Goal: Task Accomplishment & Management: Manage account settings

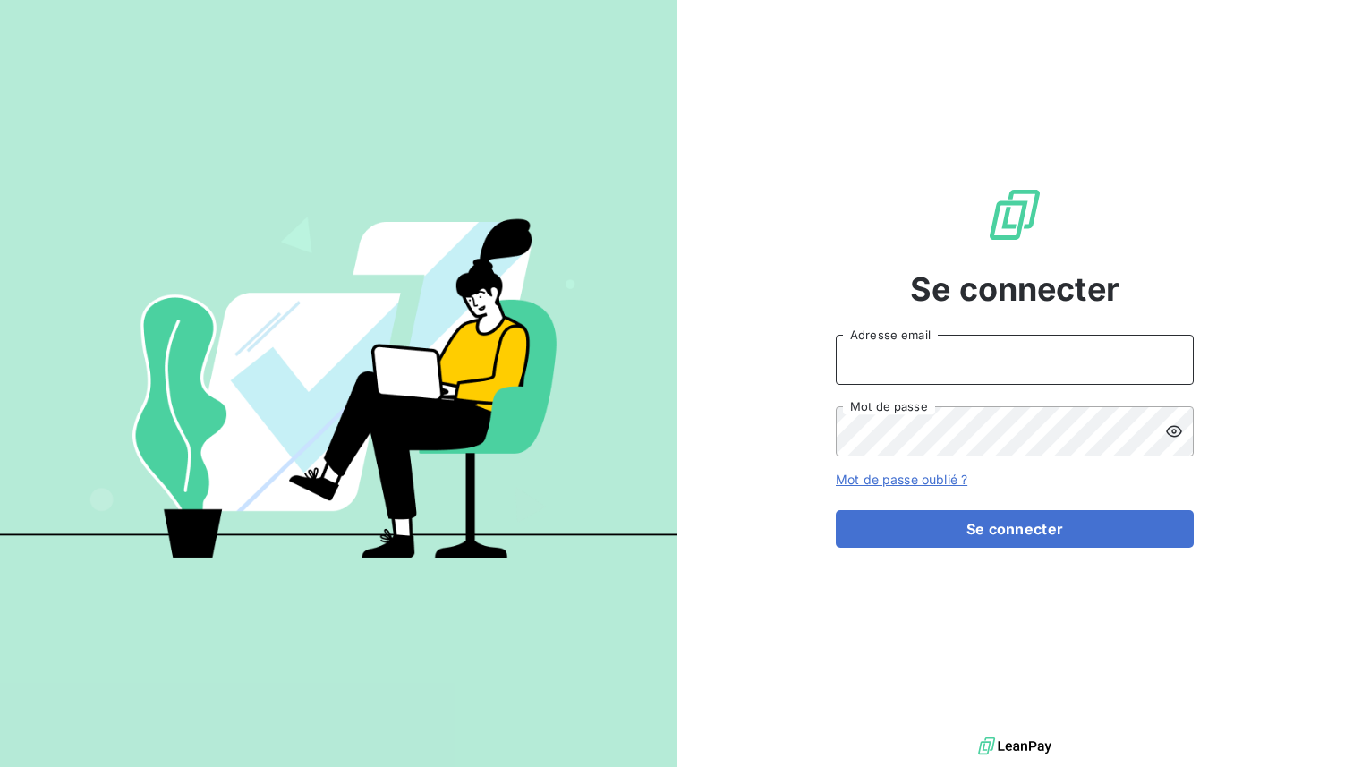
click at [909, 367] on input "Adresse email" at bounding box center [1015, 360] width 358 height 50
type input "admin@graitec"
click at [836, 510] on button "Se connecter" at bounding box center [1015, 529] width 358 height 38
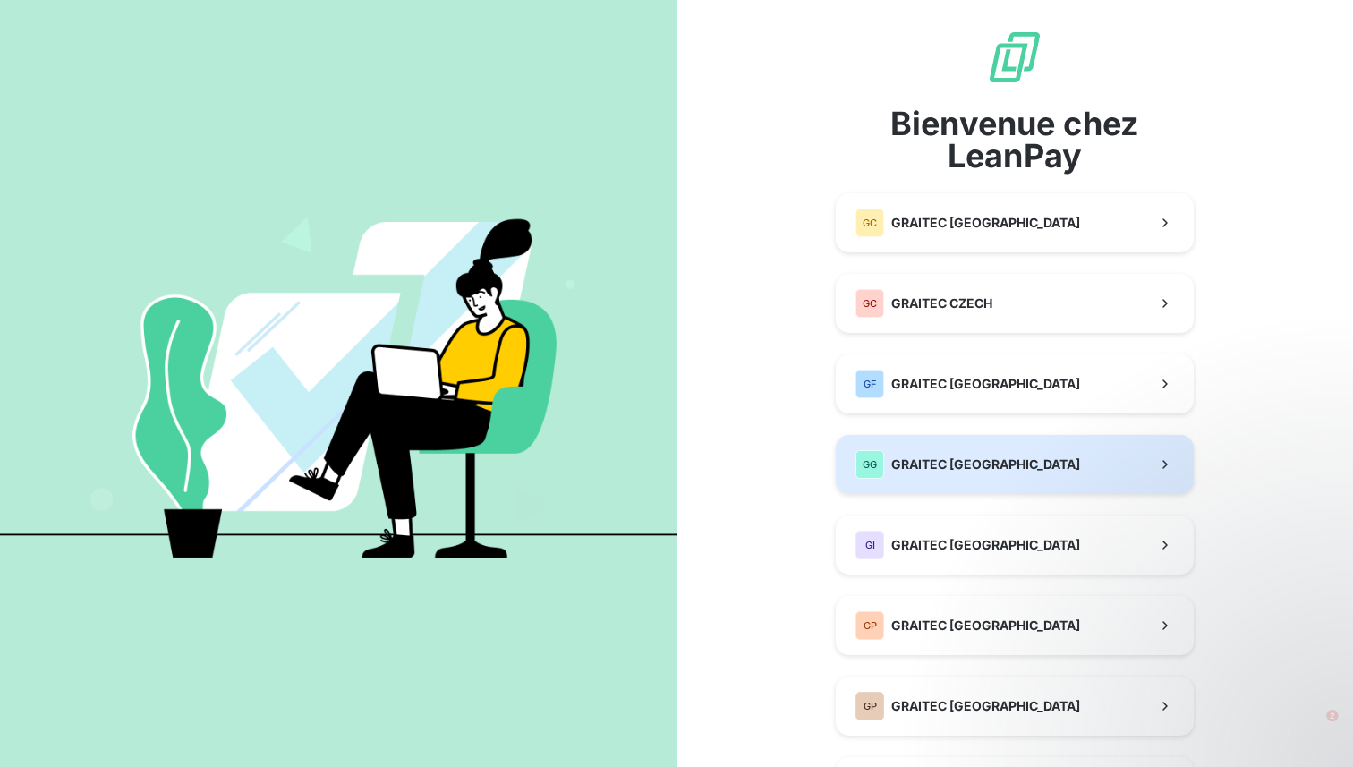
click at [960, 461] on span "GRAITEC [GEOGRAPHIC_DATA]" at bounding box center [986, 465] width 189 height 18
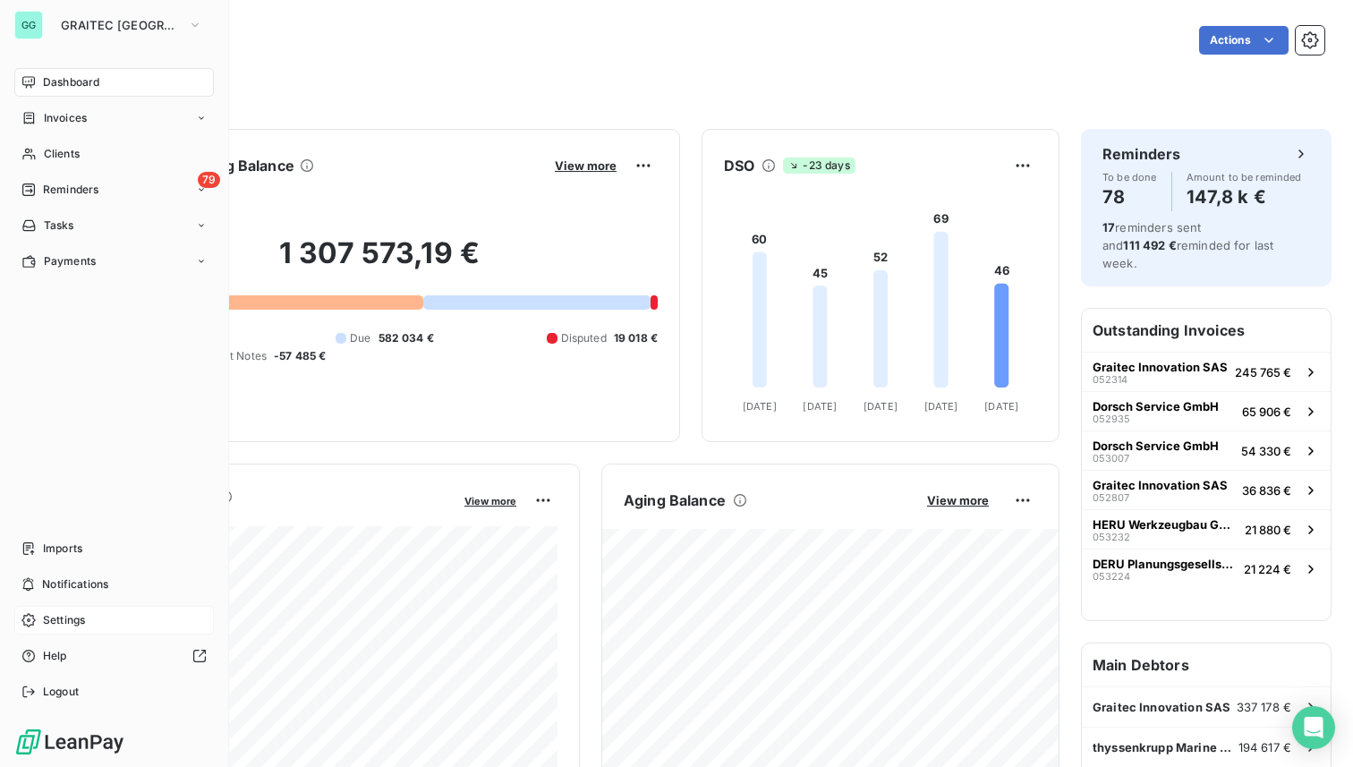
click at [72, 616] on span "Settings" at bounding box center [64, 620] width 42 height 16
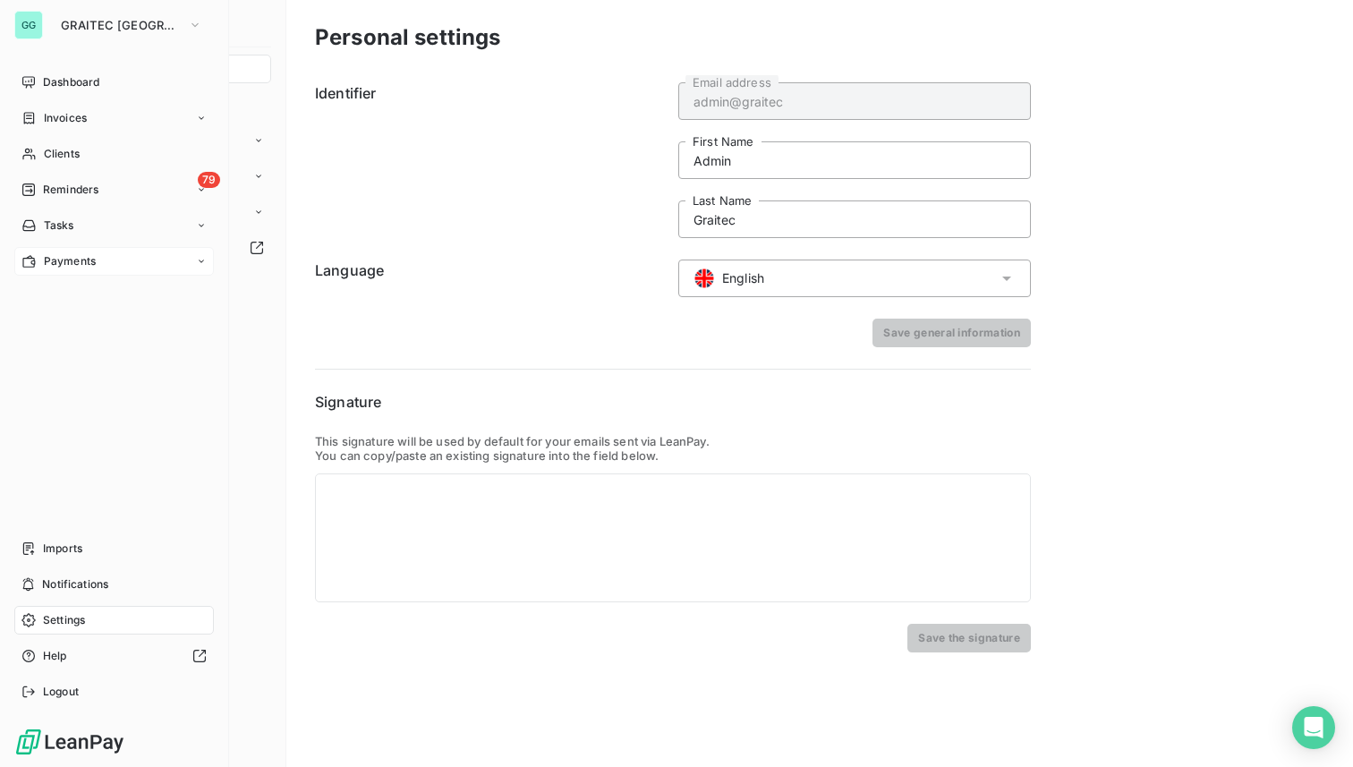
click at [65, 266] on span "Payments" at bounding box center [70, 261] width 52 height 16
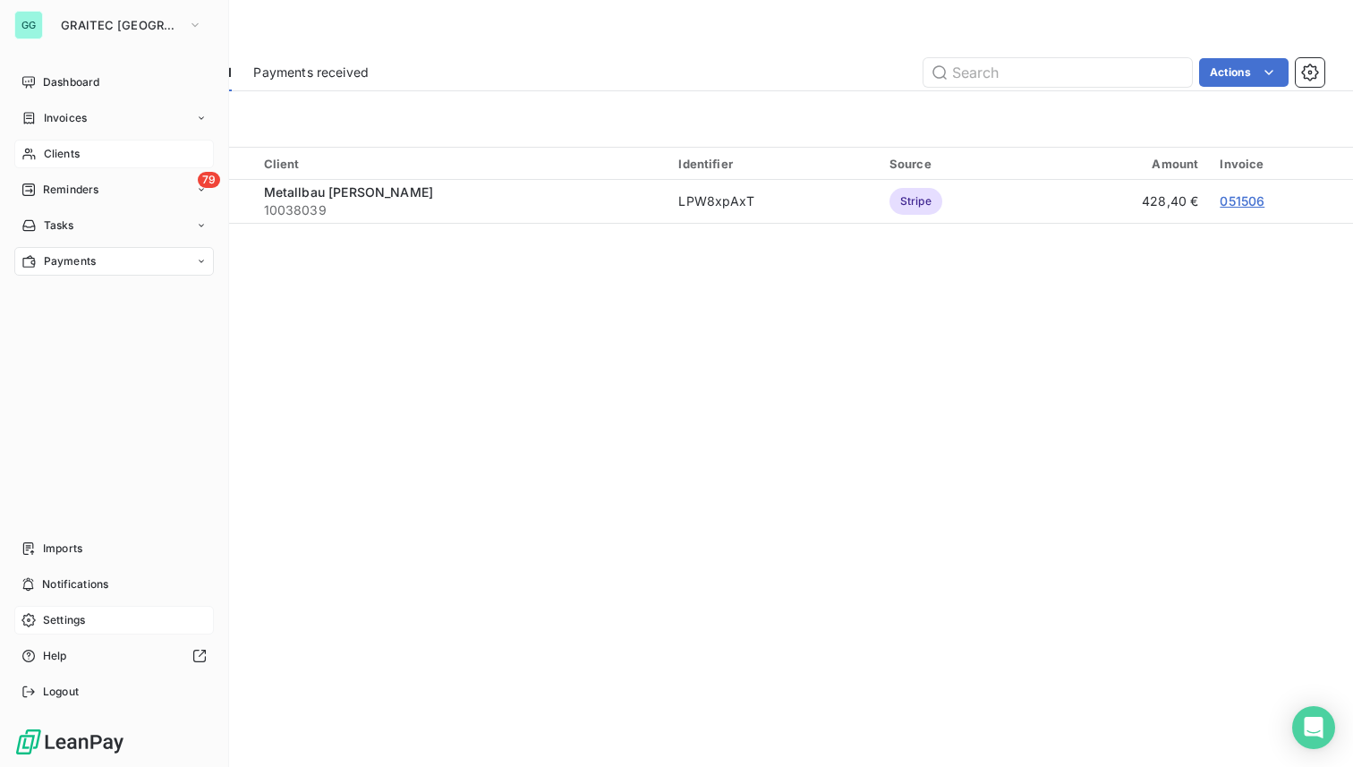
click at [68, 147] on span "Clients" at bounding box center [62, 154] width 36 height 16
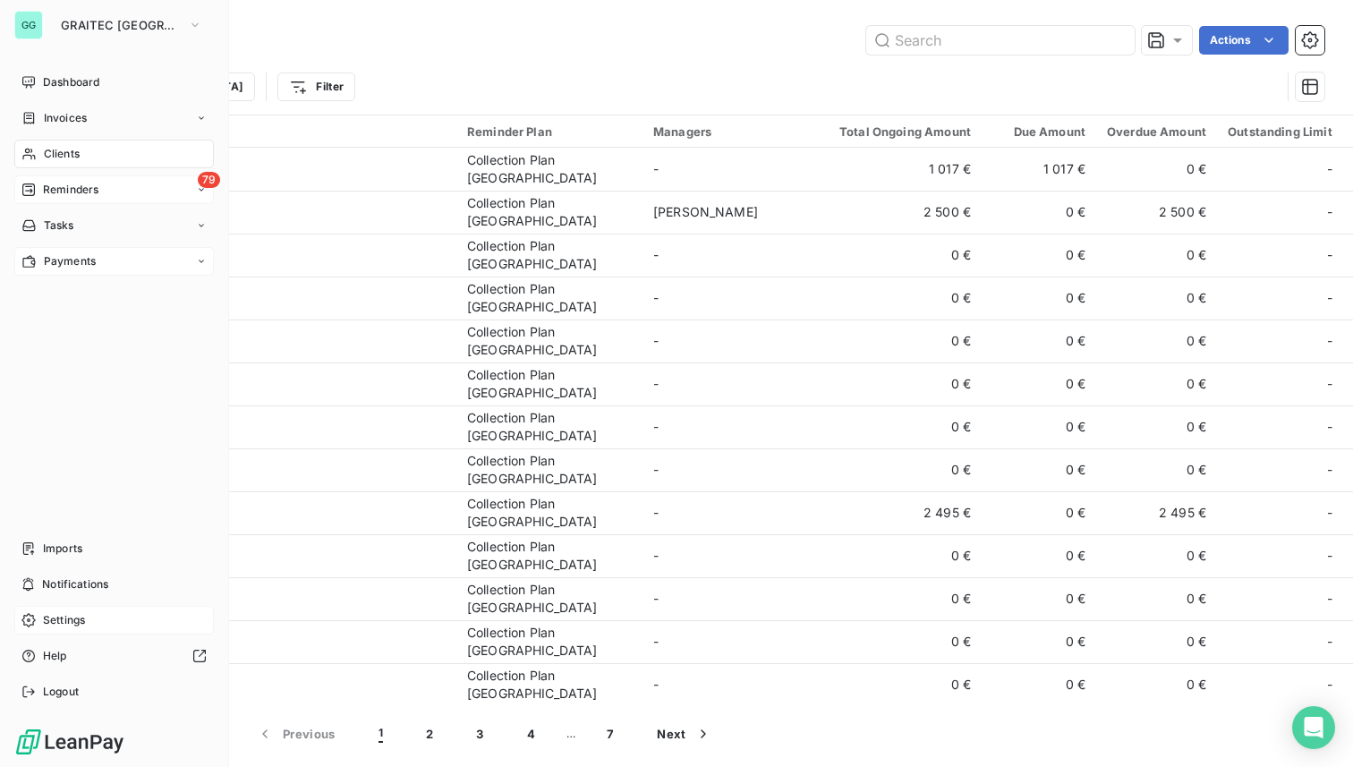
click at [83, 187] on span "Reminders" at bounding box center [70, 190] width 55 height 16
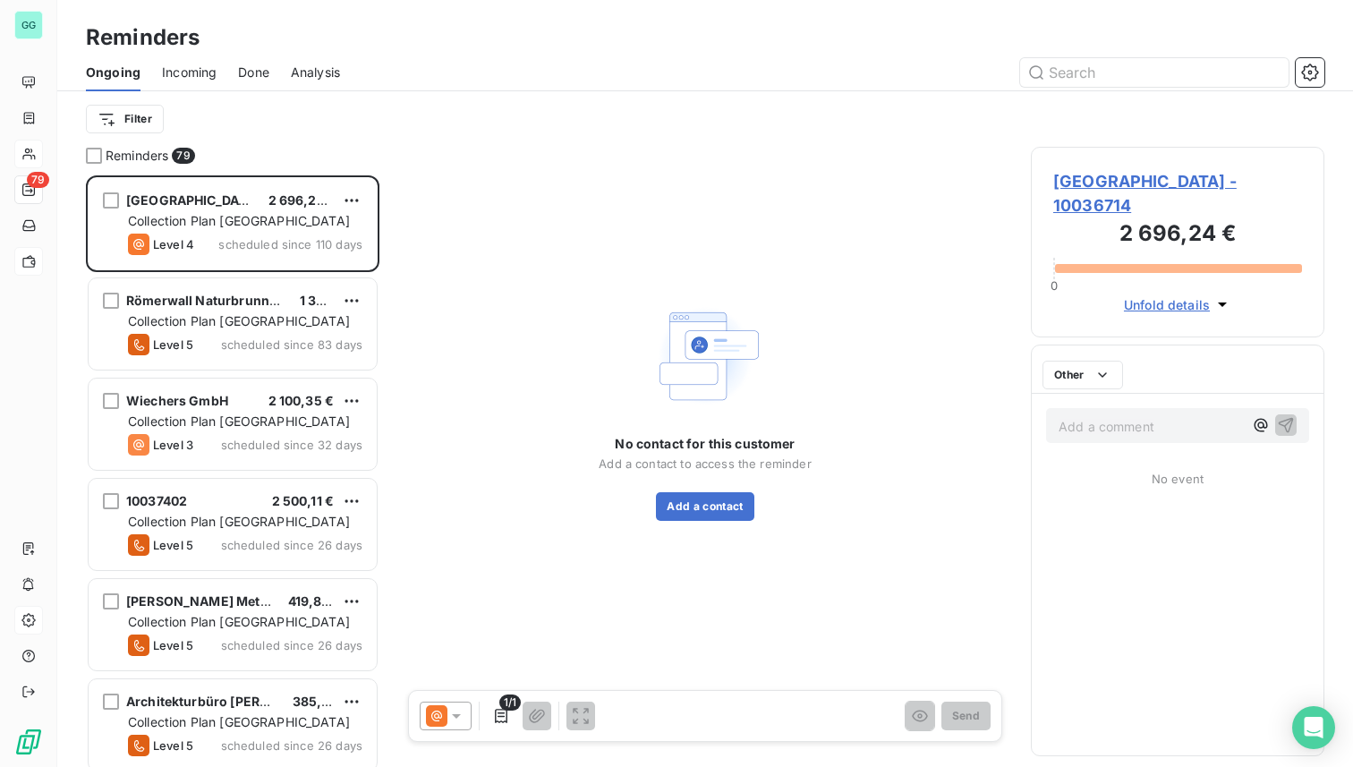
scroll to position [592, 294]
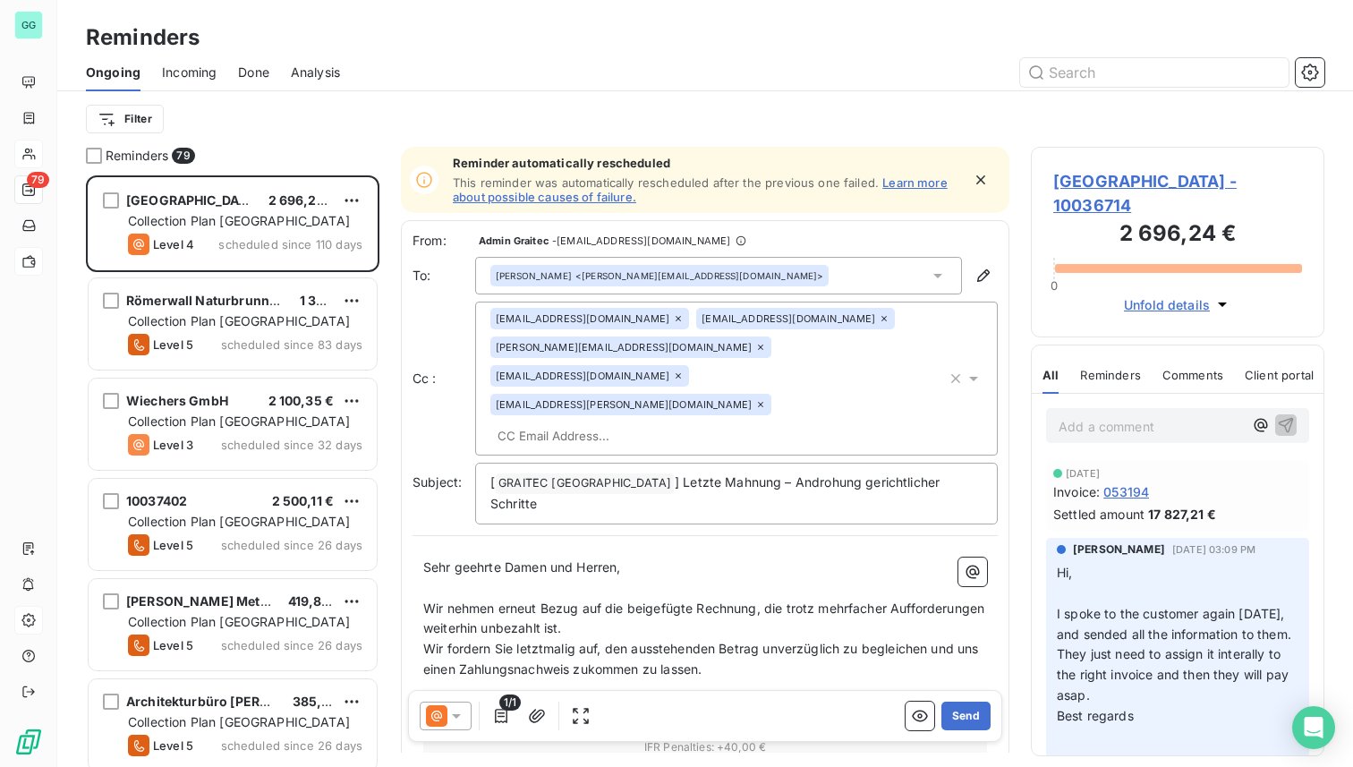
click at [260, 73] on span "Done" at bounding box center [253, 73] width 31 height 18
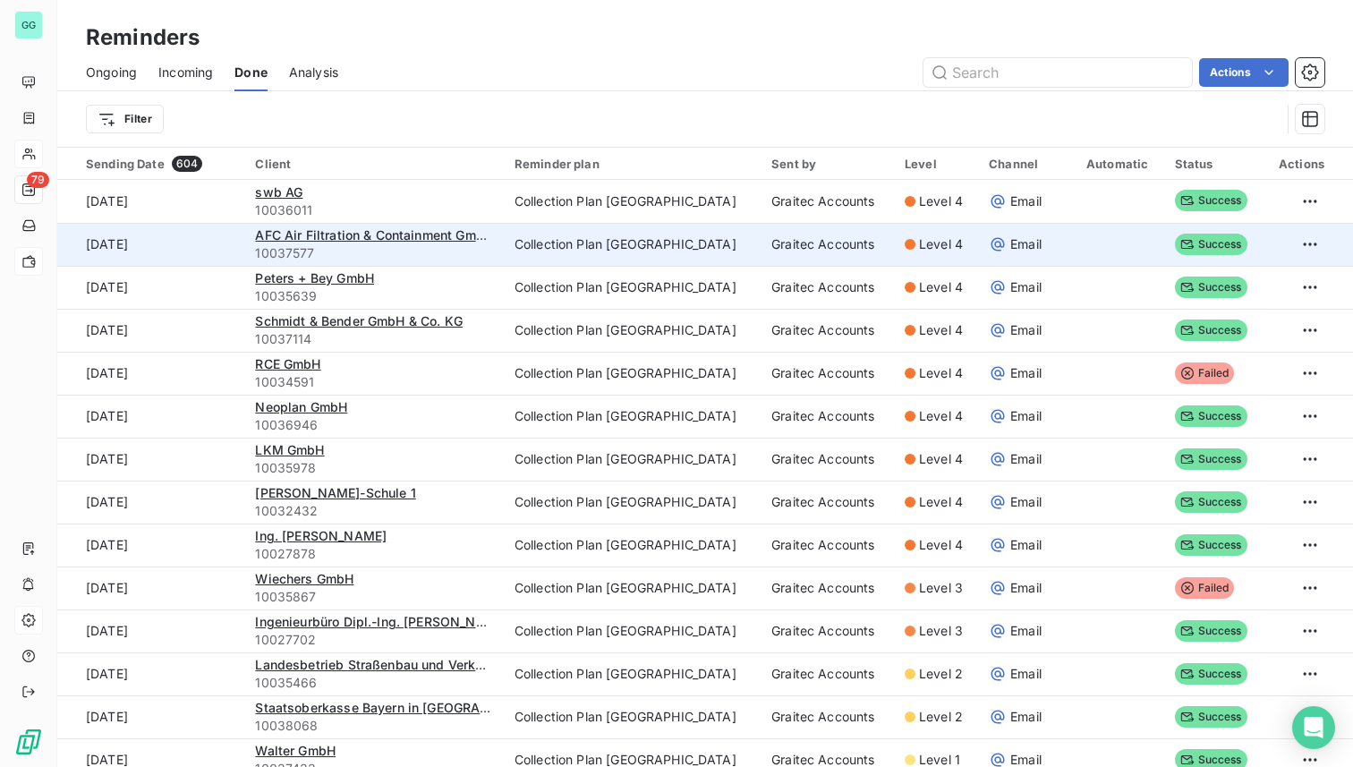
click at [209, 247] on td "[DATE]" at bounding box center [150, 244] width 187 height 43
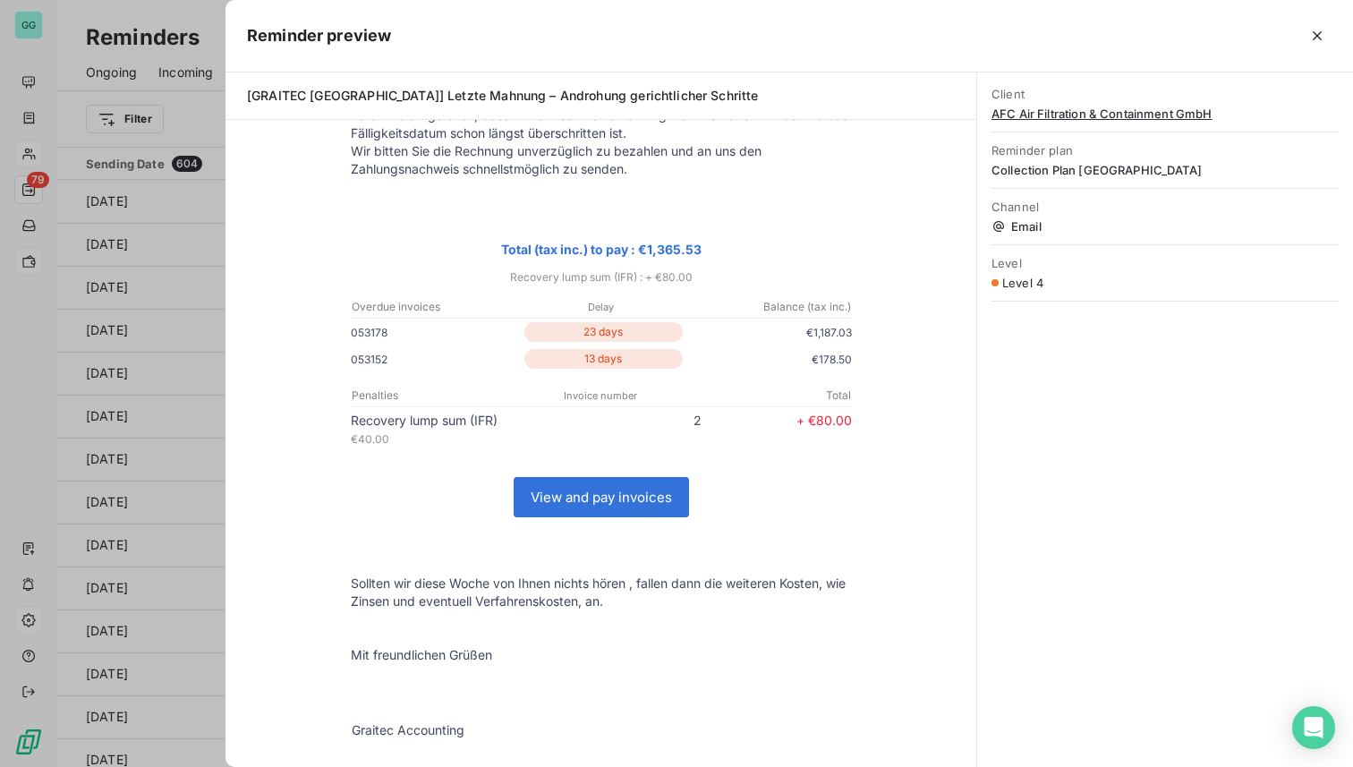
scroll to position [307, 0]
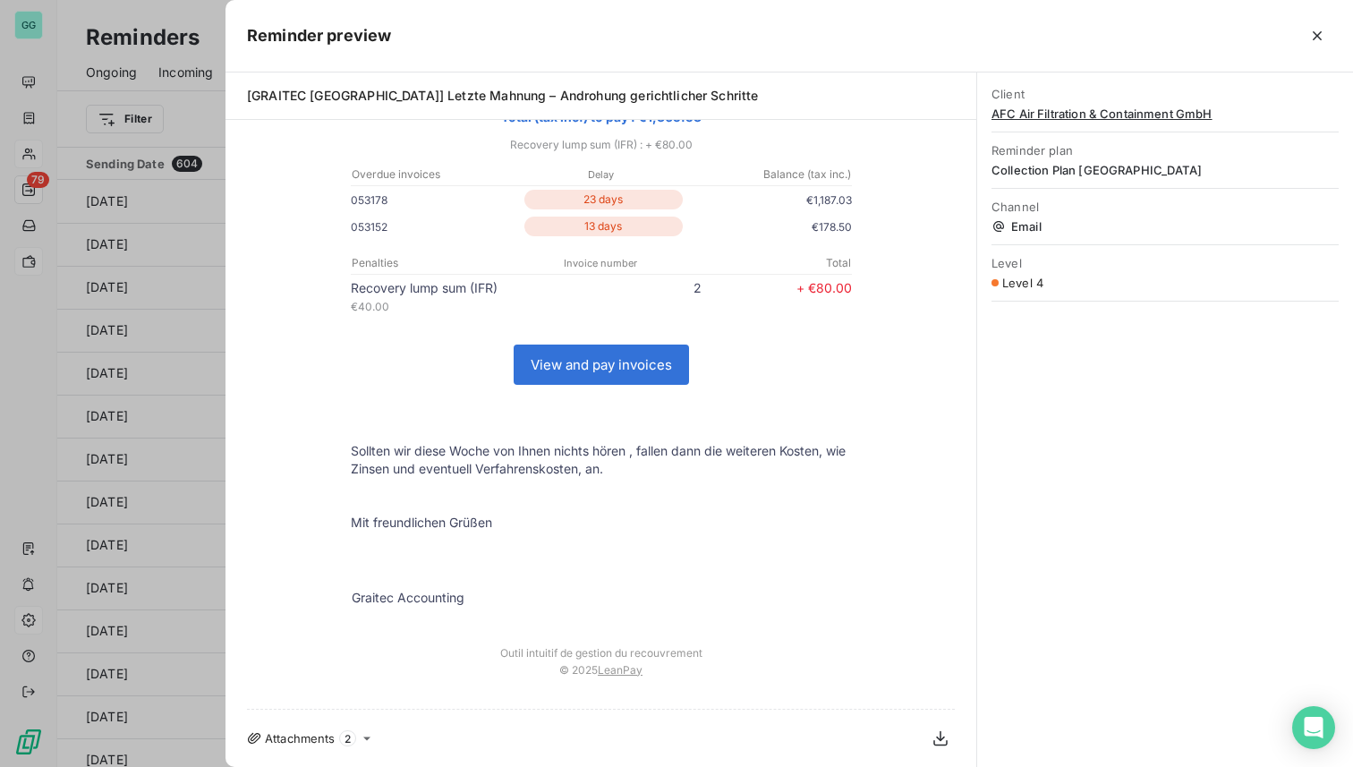
click at [601, 365] on link "View and pay invoices" at bounding box center [602, 365] width 174 height 38
click at [47, 237] on div at bounding box center [676, 383] width 1353 height 767
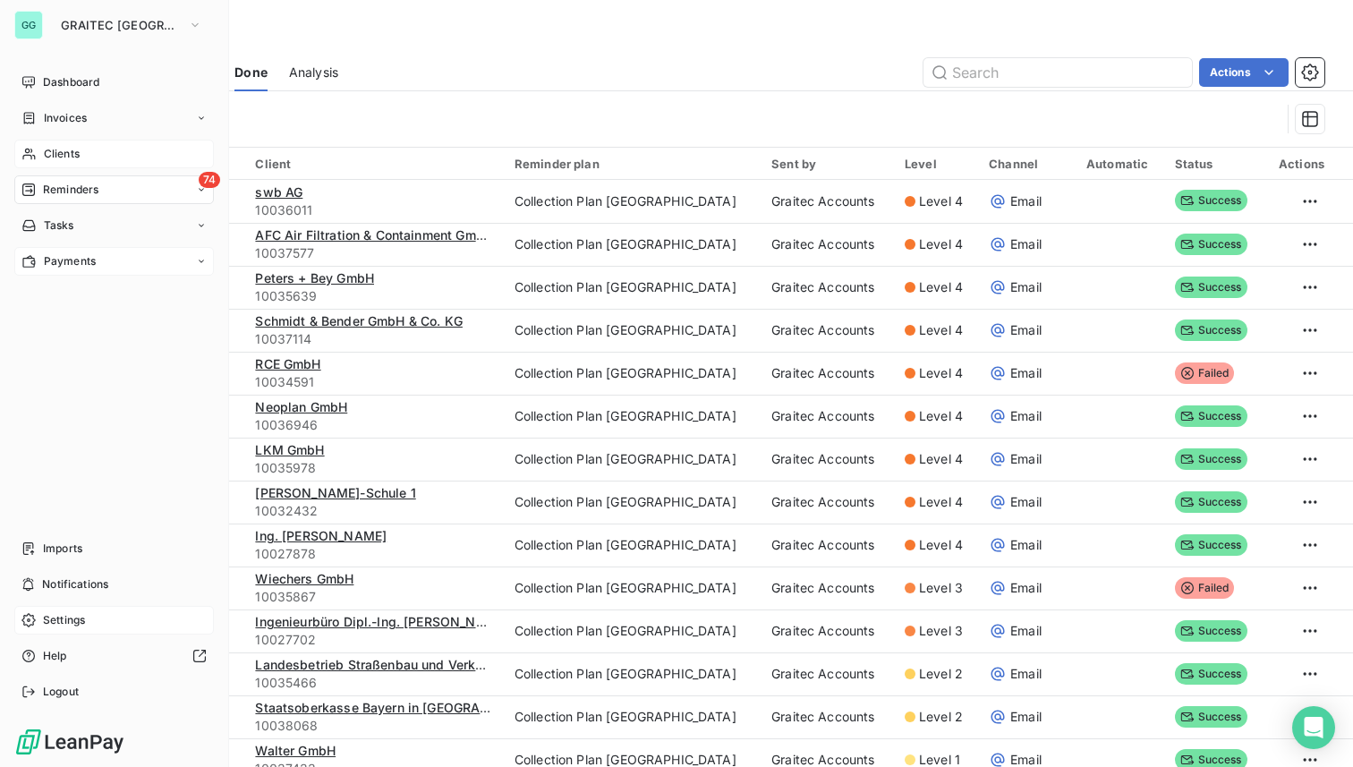
click at [61, 619] on span "Settings" at bounding box center [64, 620] width 42 height 16
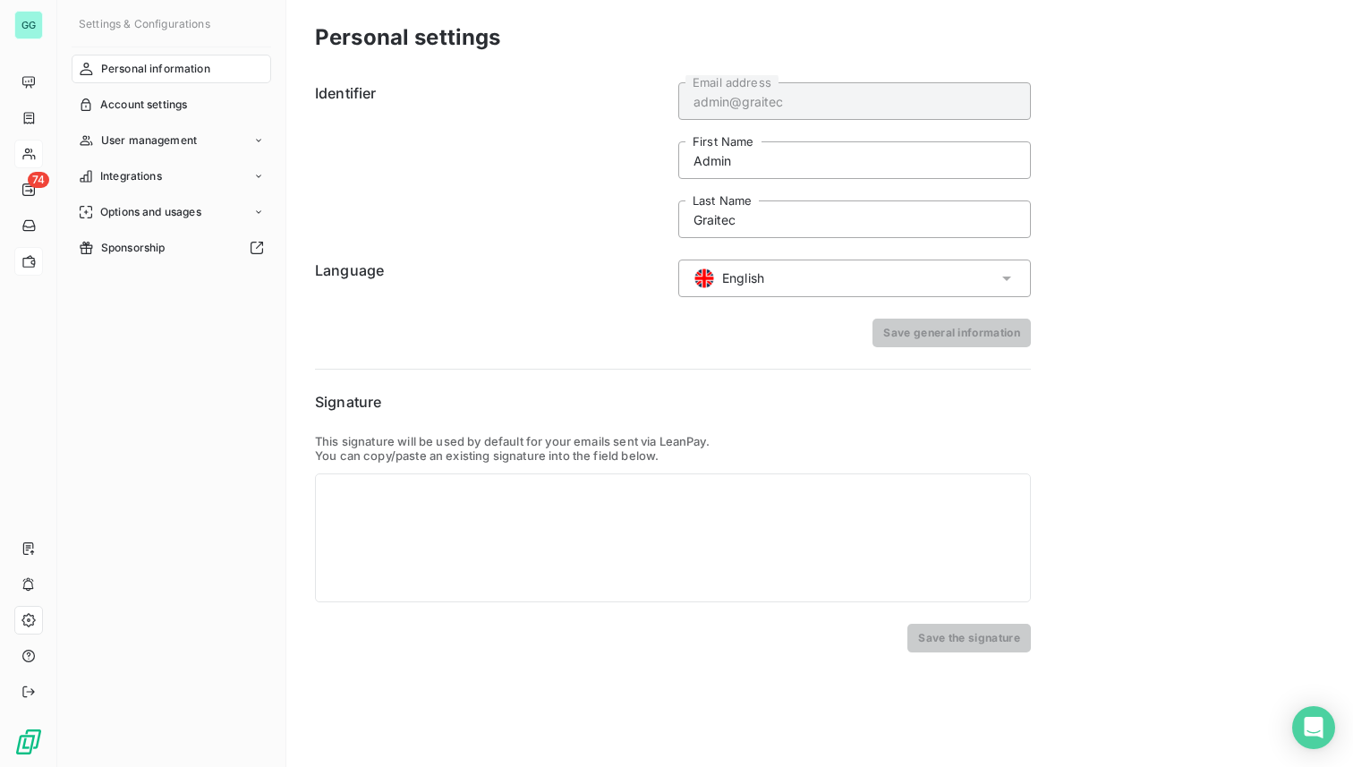
click at [754, 276] on span "English" at bounding box center [743, 278] width 42 height 18
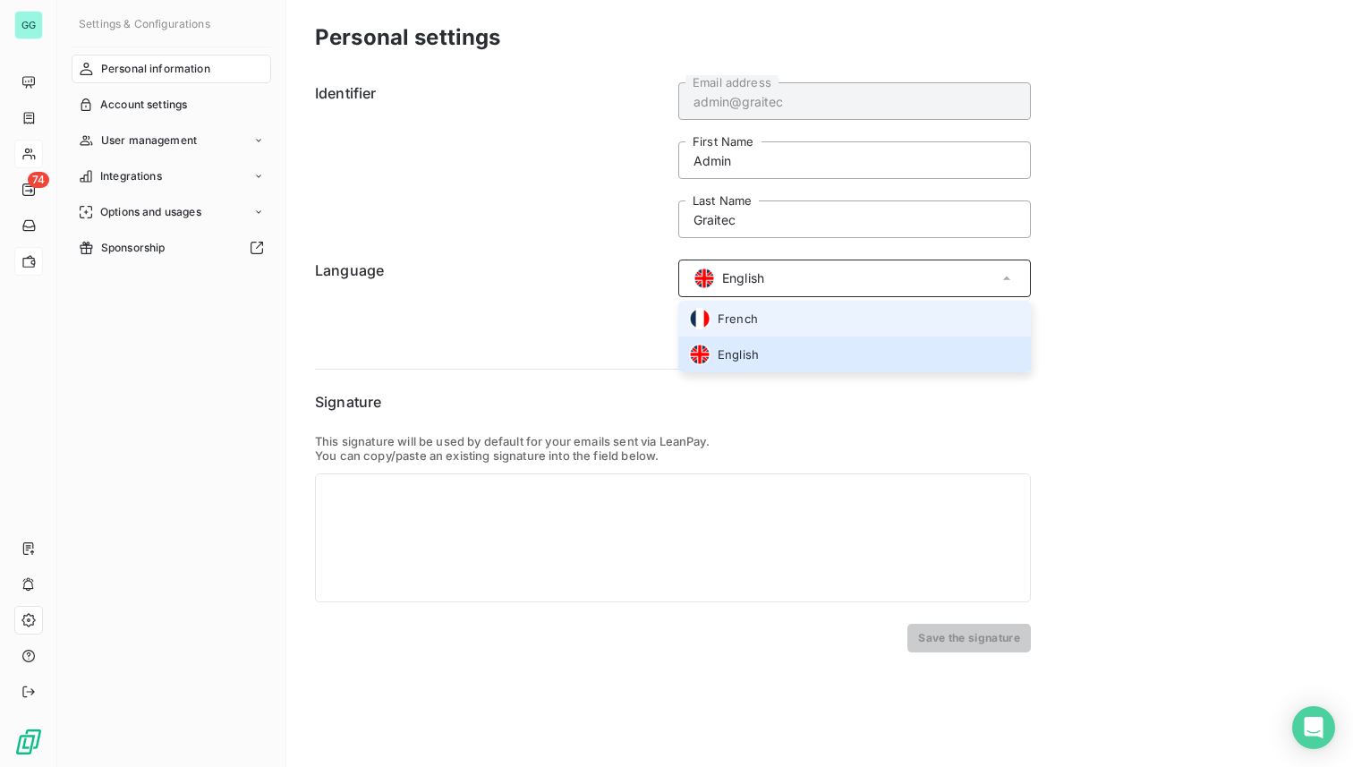
click at [750, 311] on span "French" at bounding box center [738, 319] width 40 height 17
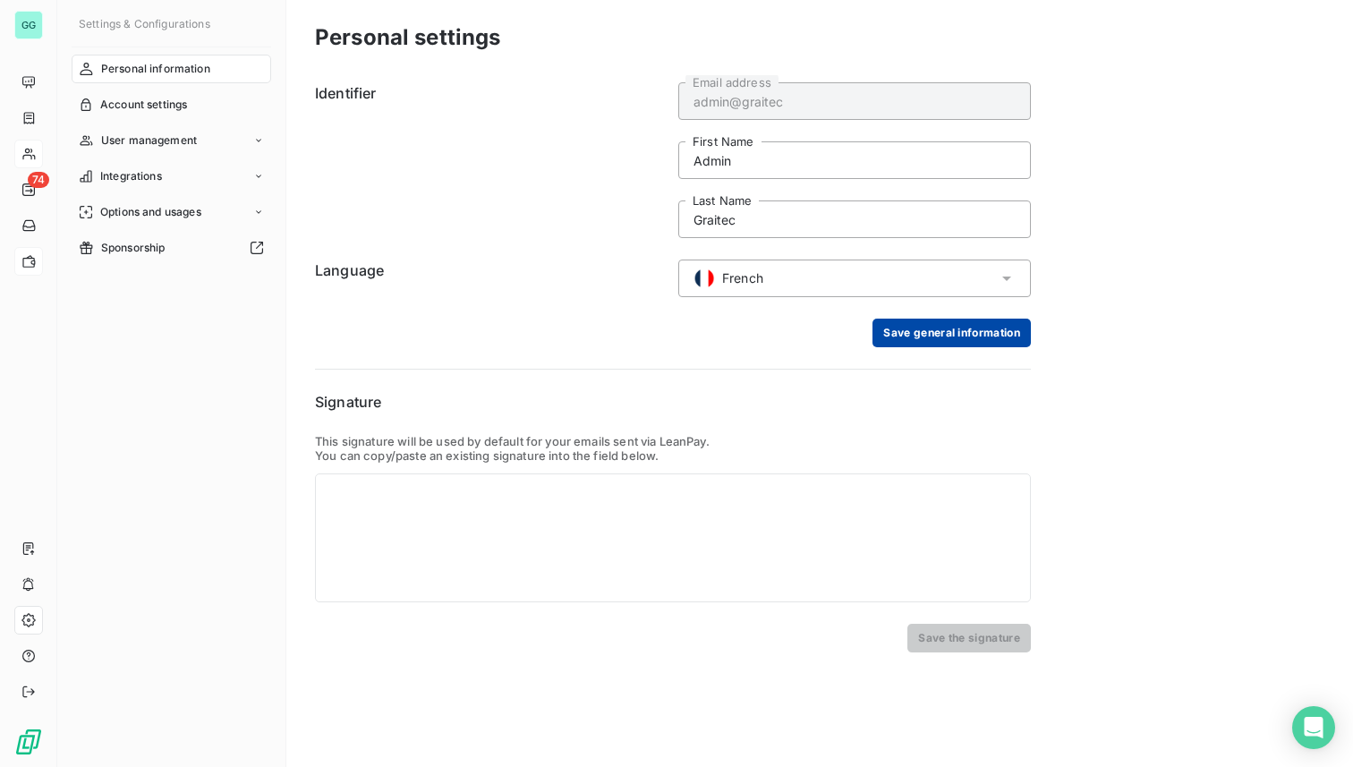
click at [918, 329] on button "Save general information" at bounding box center [952, 333] width 158 height 29
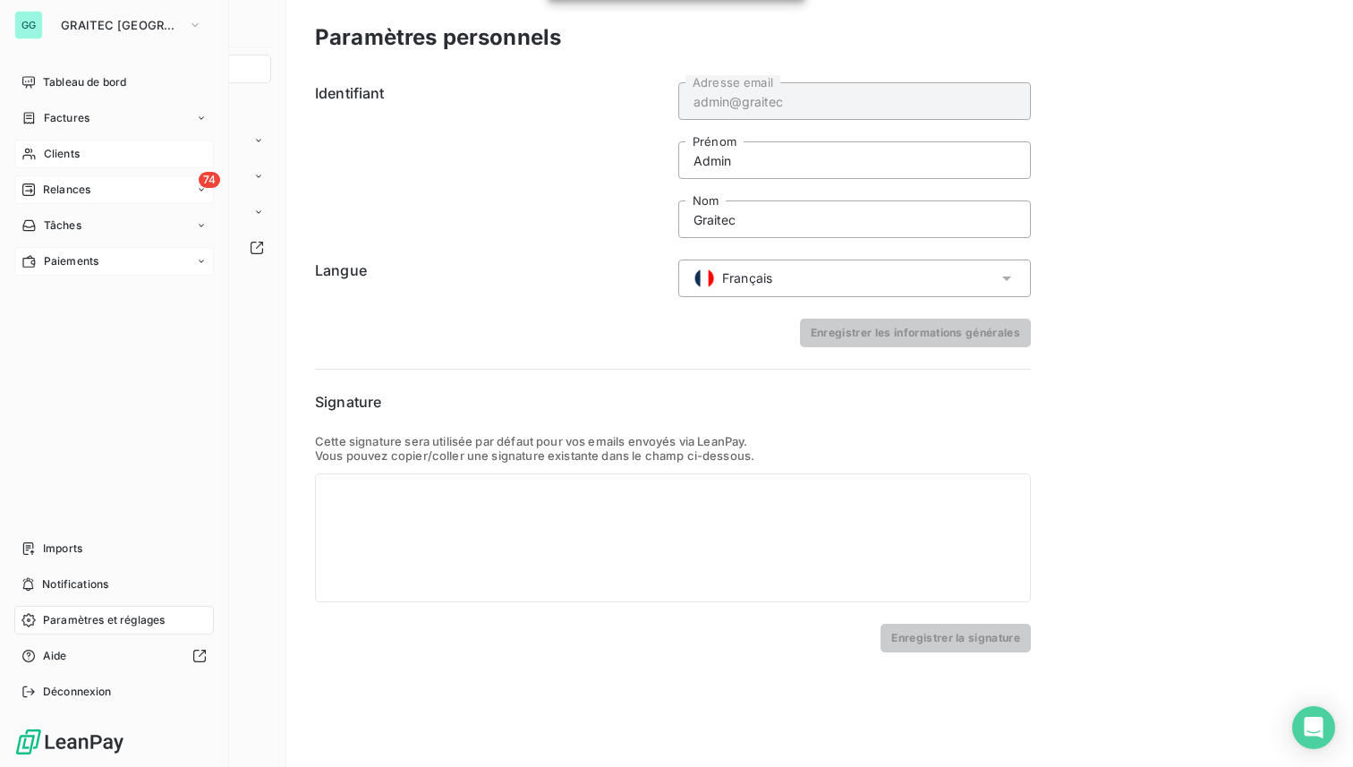
click at [89, 194] on span "Relances" at bounding box center [66, 190] width 47 height 16
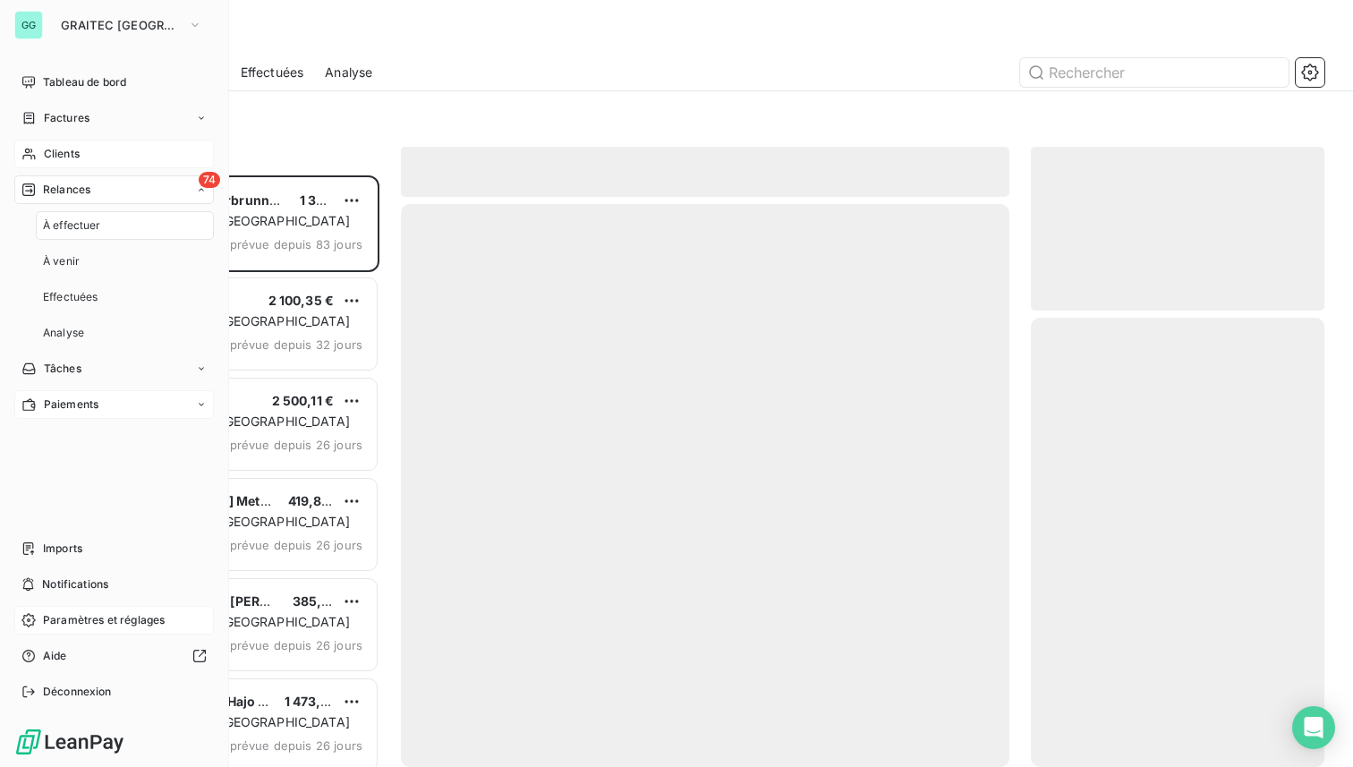
scroll to position [592, 294]
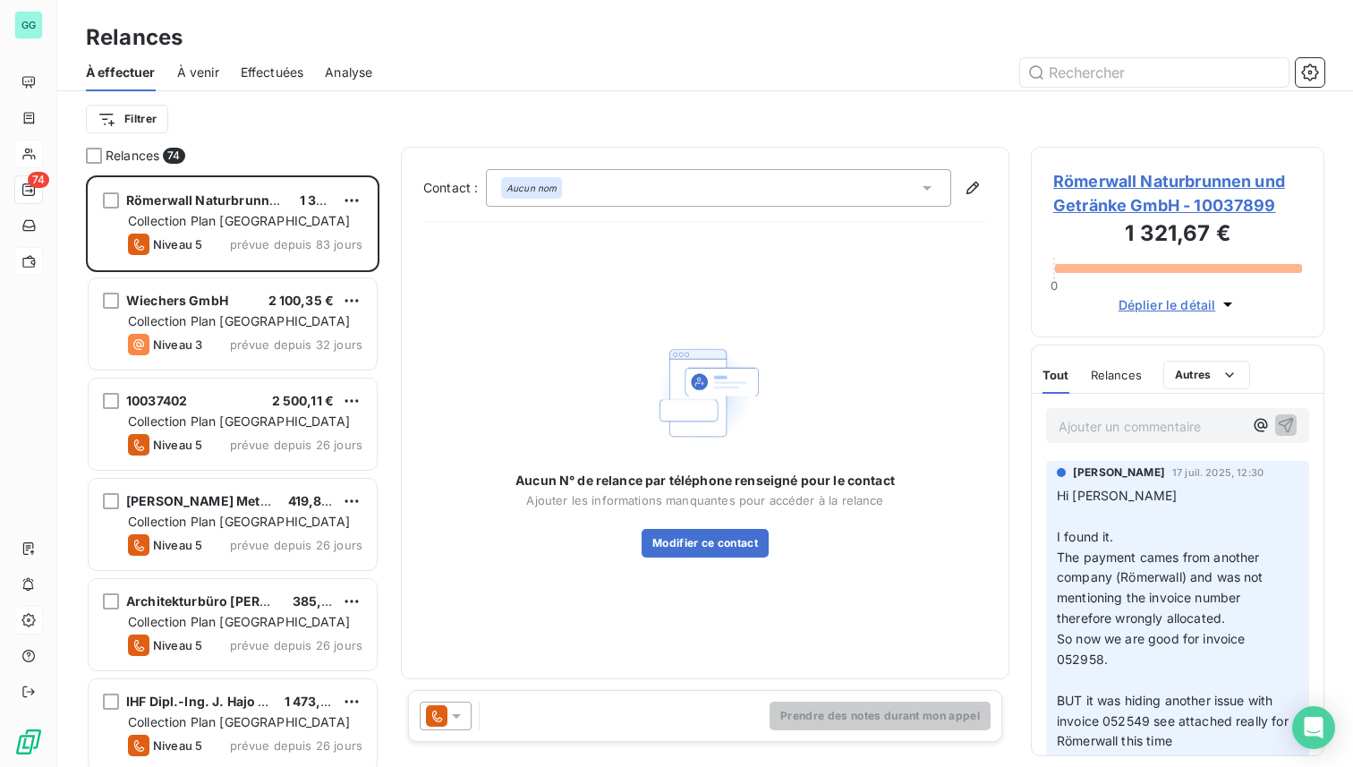
click at [277, 74] on span "Effectuées" at bounding box center [273, 73] width 64 height 18
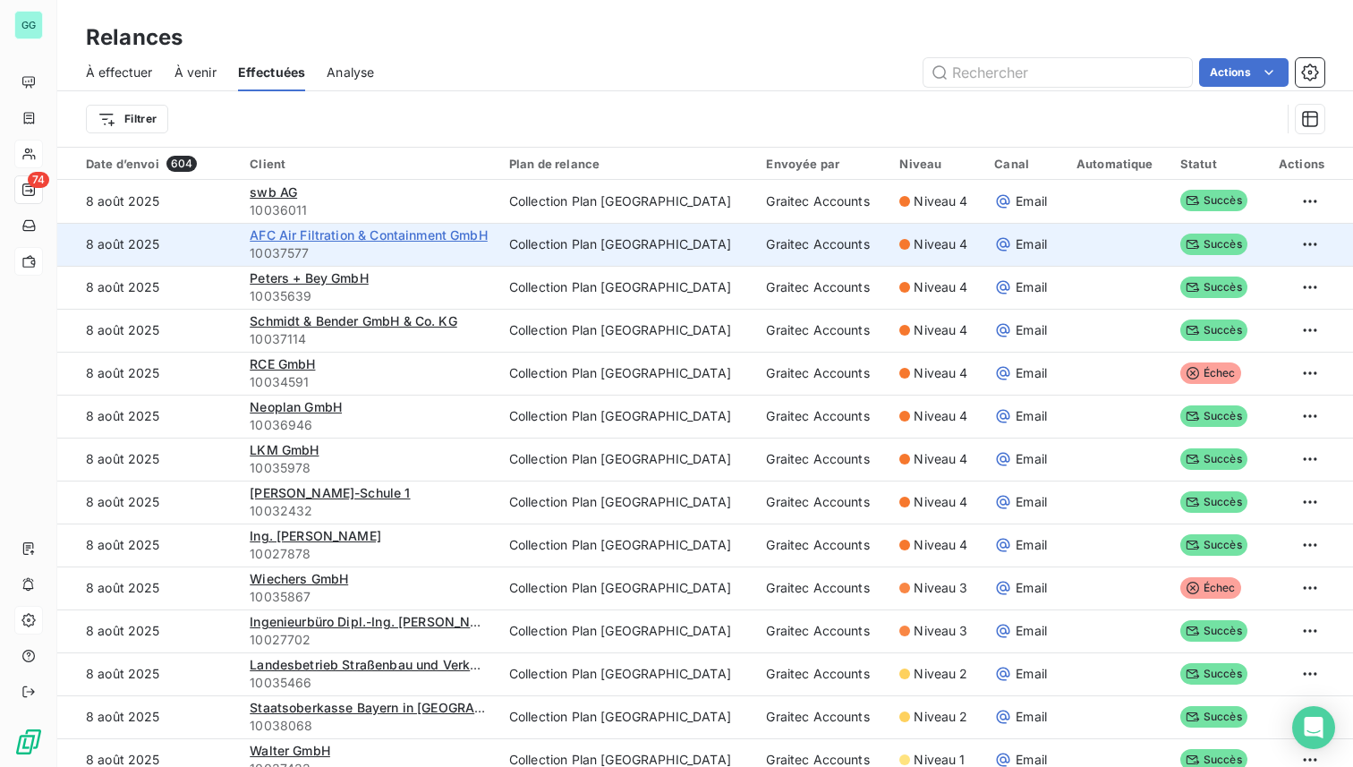
click at [433, 236] on span "AFC Air Filtration & Containment GmbH" at bounding box center [369, 234] width 238 height 15
click at [685, 244] on td "Collection Plan [GEOGRAPHIC_DATA]" at bounding box center [627, 244] width 257 height 43
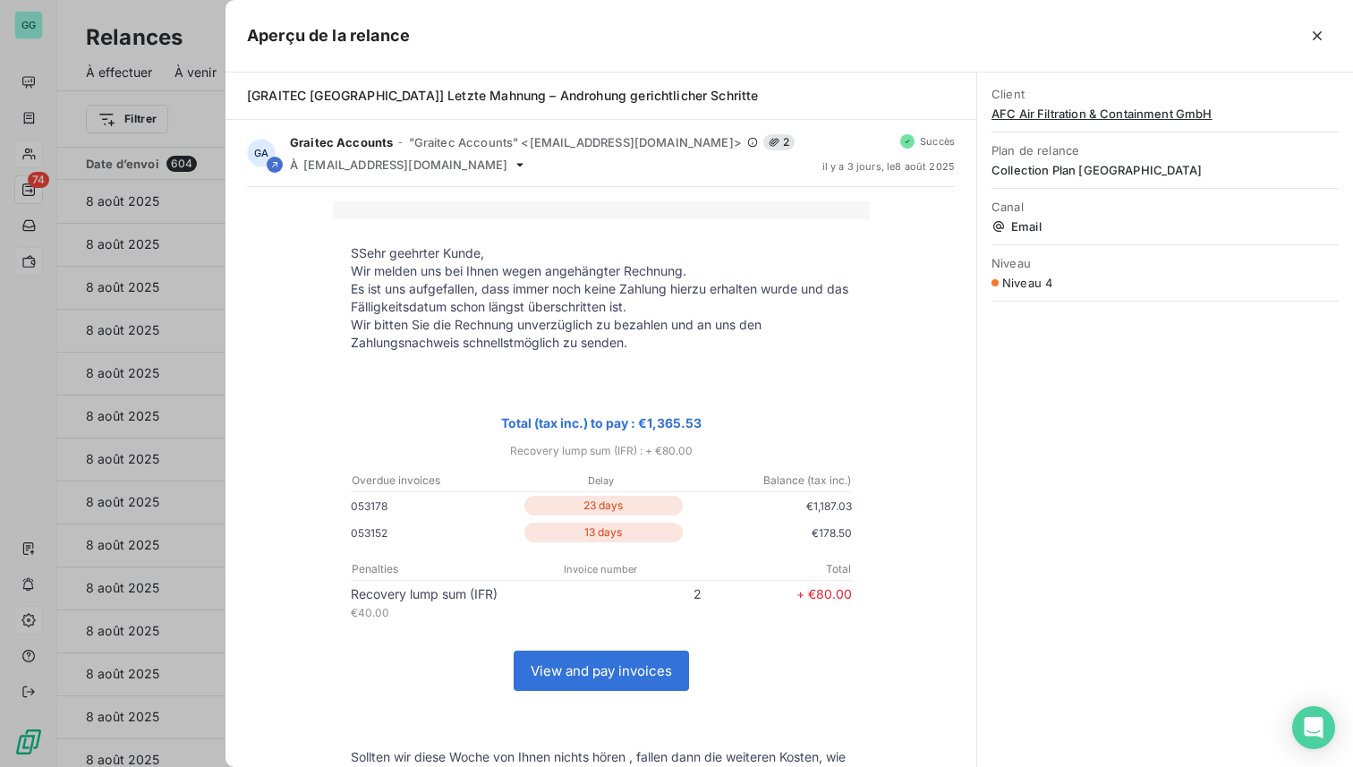
click at [581, 675] on link "View and pay invoices" at bounding box center [602, 671] width 174 height 38
click at [35, 261] on div at bounding box center [676, 383] width 1353 height 767
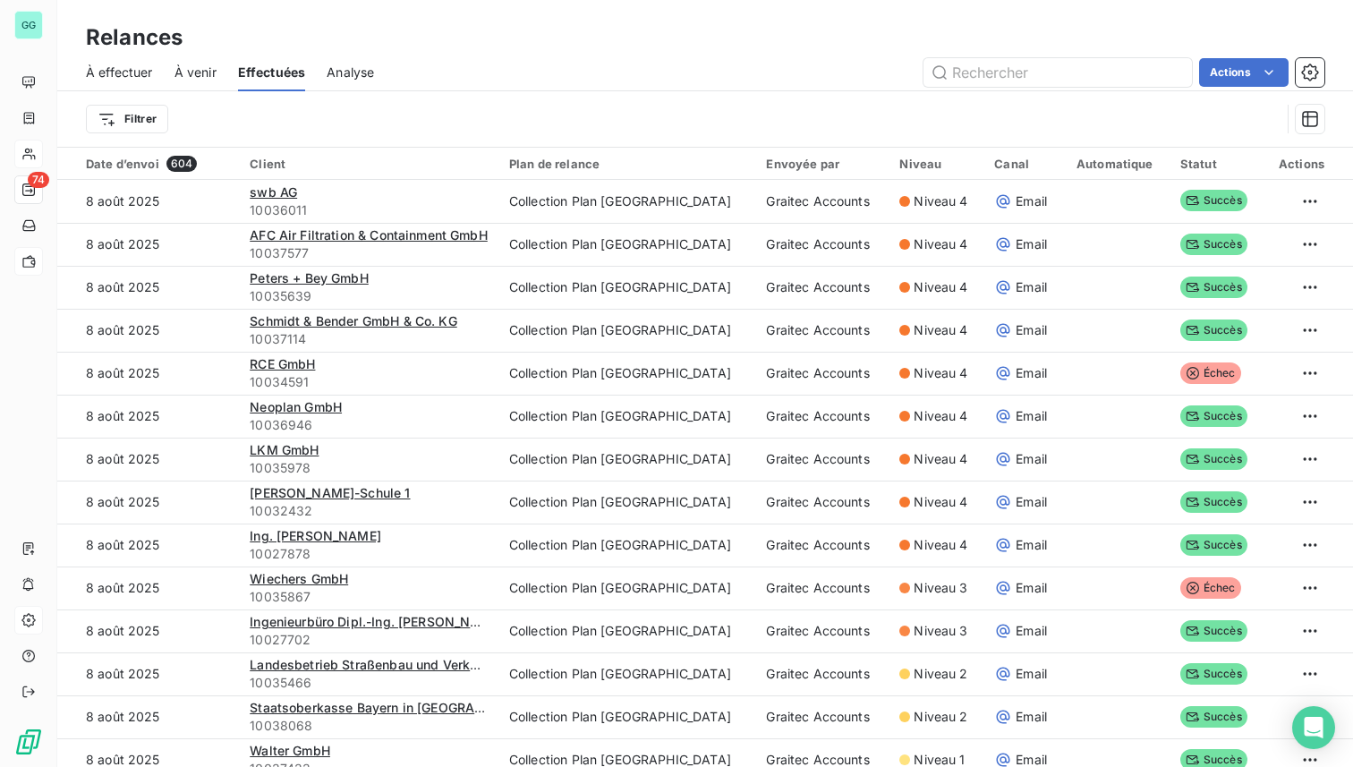
click at [487, 91] on div "Filtrer" at bounding box center [705, 118] width 1239 height 55
click at [141, 117] on html "GG 74 Relances À effectuer À venir Effectuées Analyse Actions Filtrer Date d’en…" at bounding box center [676, 383] width 1353 height 767
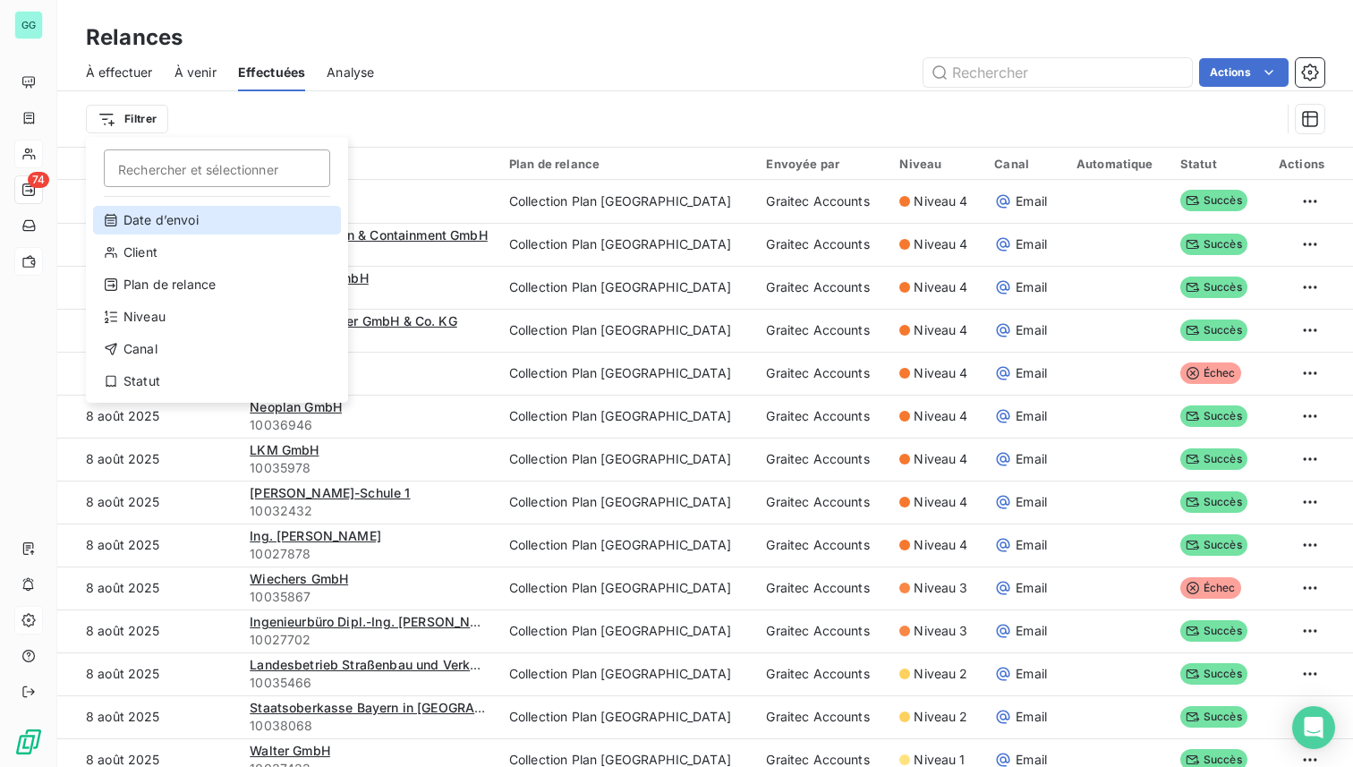
click at [176, 215] on div "Date d’envoi" at bounding box center [217, 220] width 248 height 29
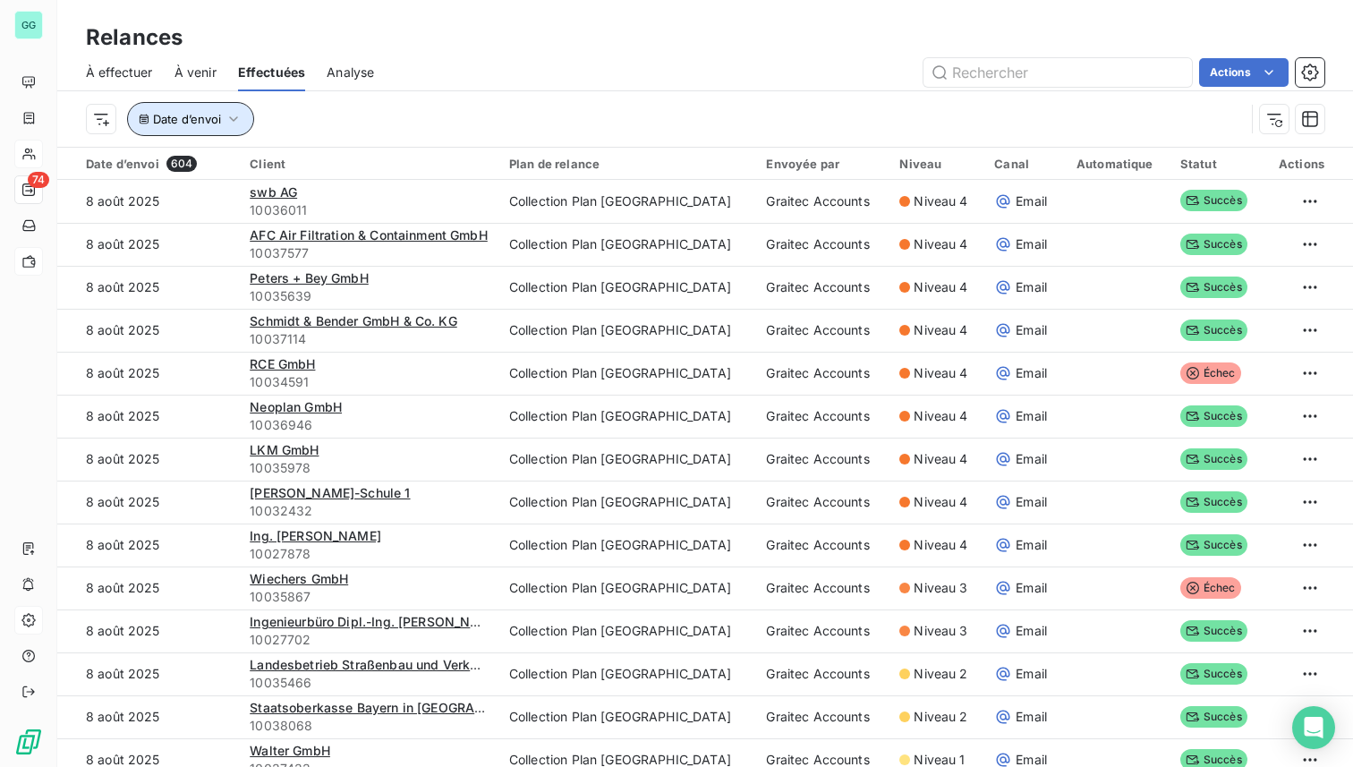
click at [222, 123] on button "Date d’envoi" at bounding box center [190, 119] width 127 height 34
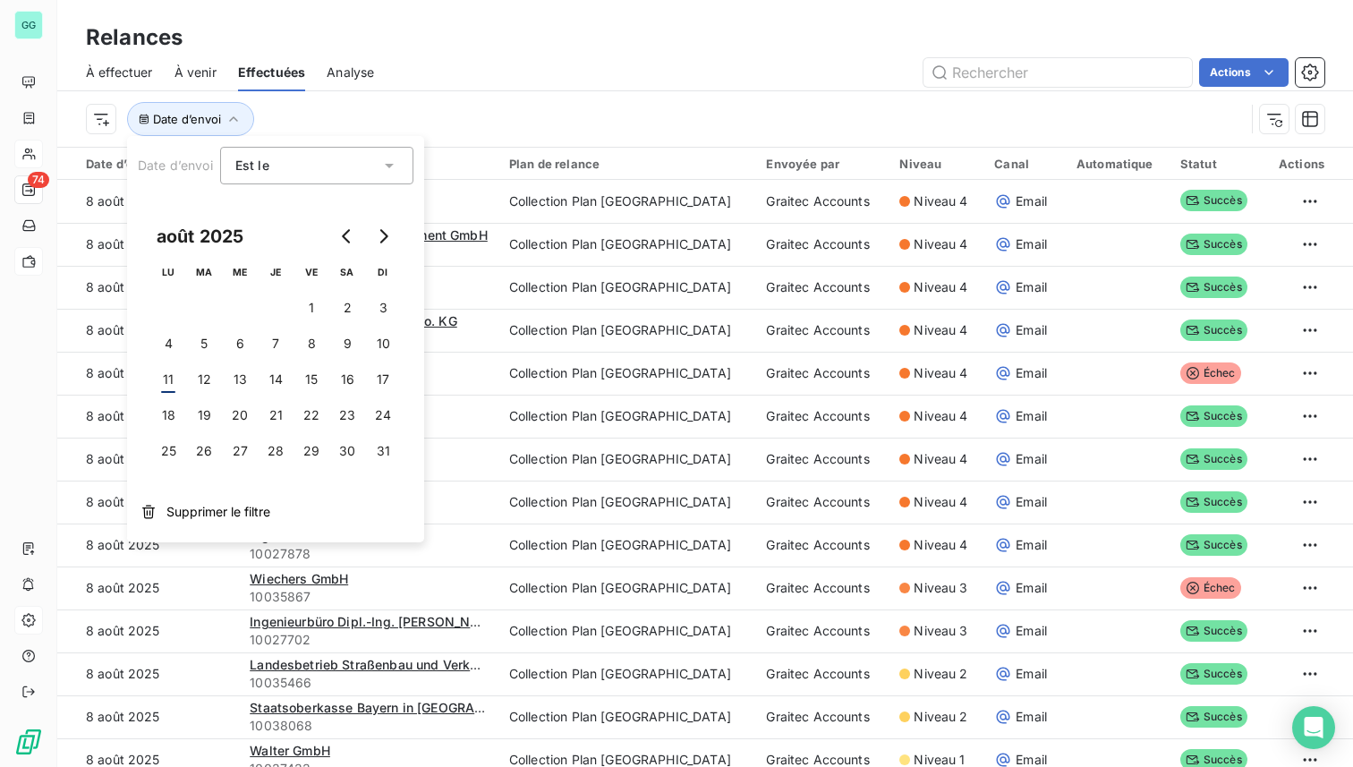
click at [366, 105] on div "Date d’envoi" at bounding box center [665, 119] width 1159 height 34
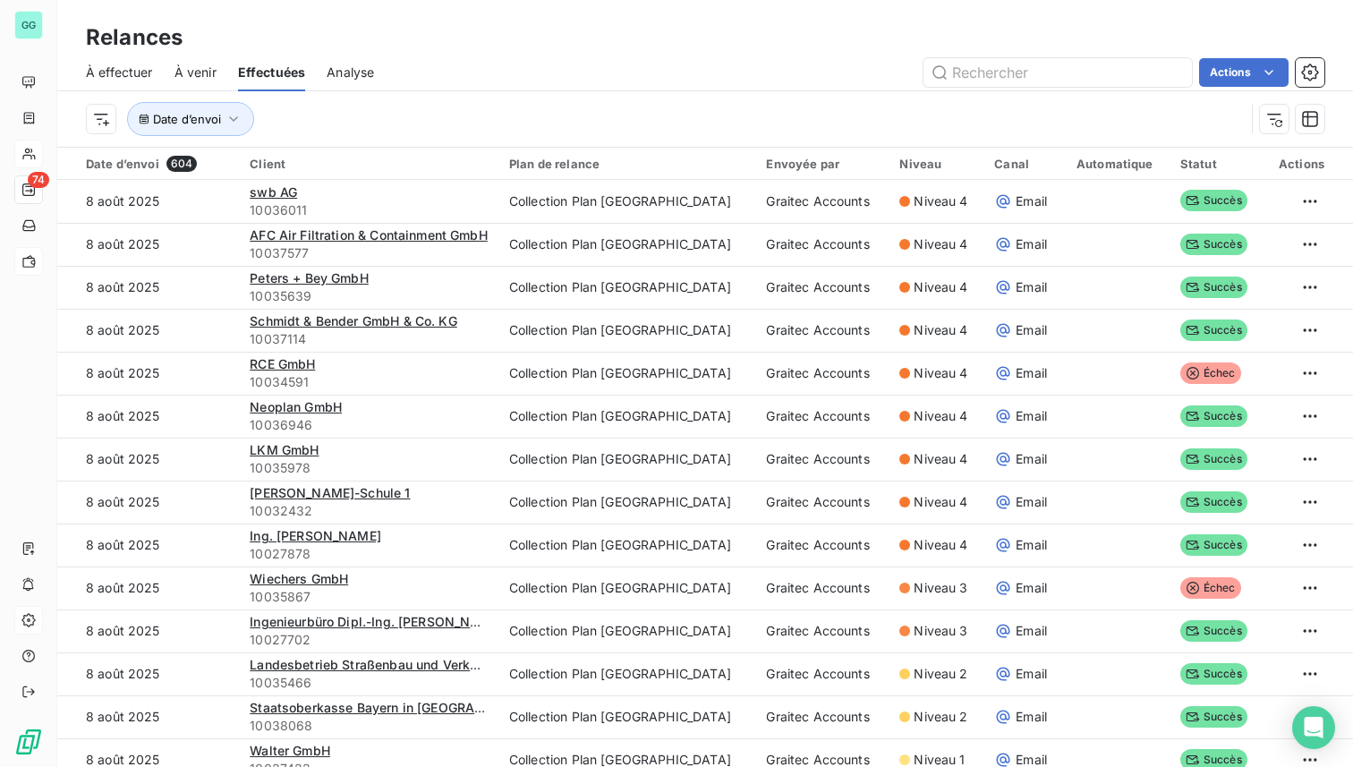
click at [378, 71] on div "À effectuer À venir Effectuées Analyse Actions" at bounding box center [705, 73] width 1296 height 38
click at [351, 69] on span "Analyse" at bounding box center [350, 73] width 47 height 18
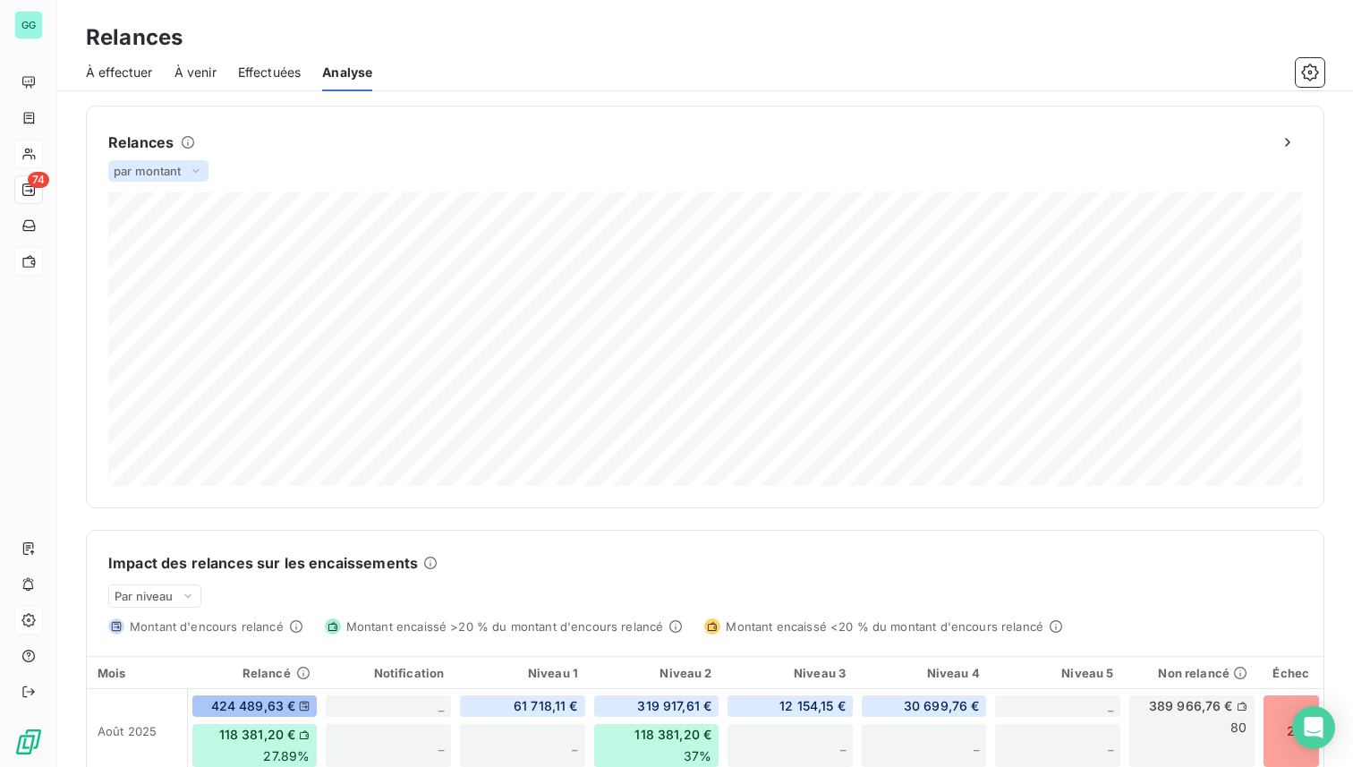
click at [165, 173] on span "par montant" at bounding box center [148, 171] width 68 height 14
click at [166, 239] on li "par volume" at bounding box center [169, 241] width 115 height 32
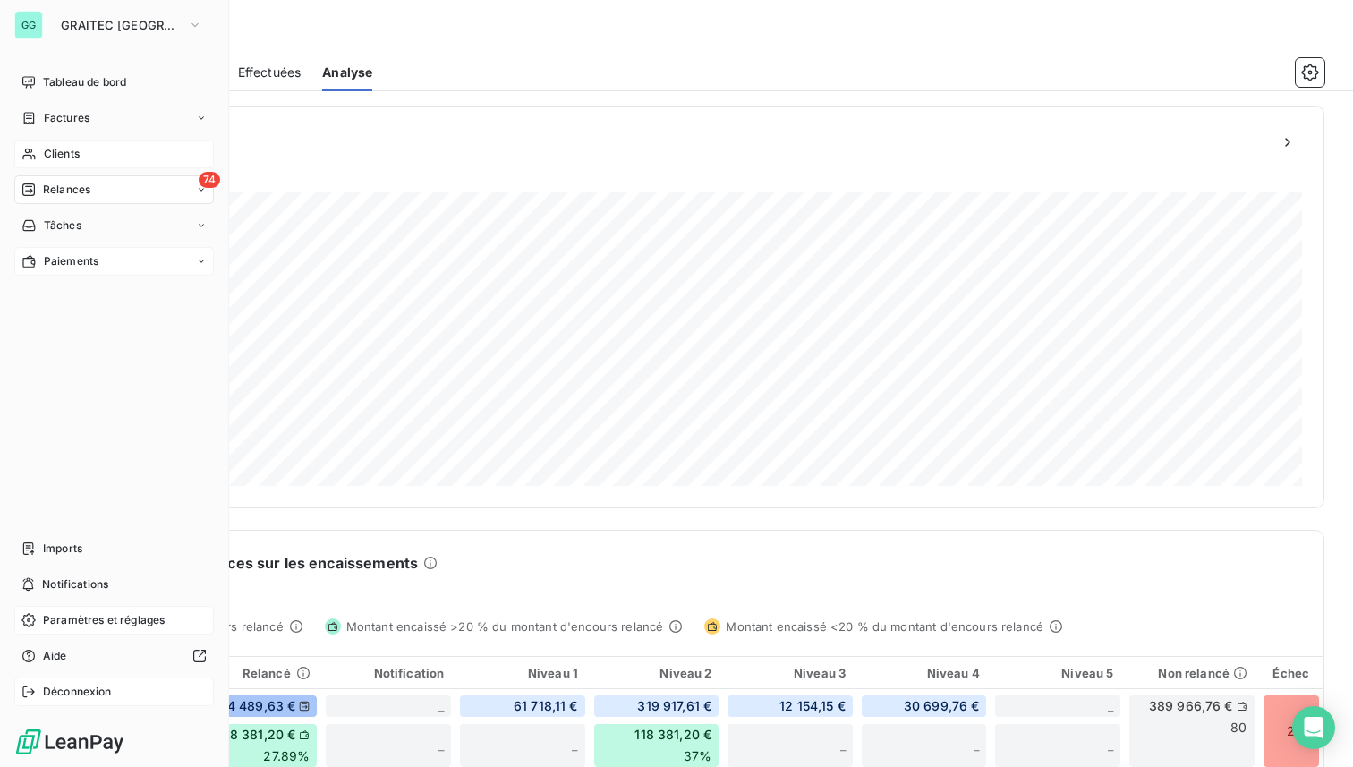
click at [27, 686] on icon at bounding box center [28, 692] width 14 height 14
